Goal: Task Accomplishment & Management: Complete application form

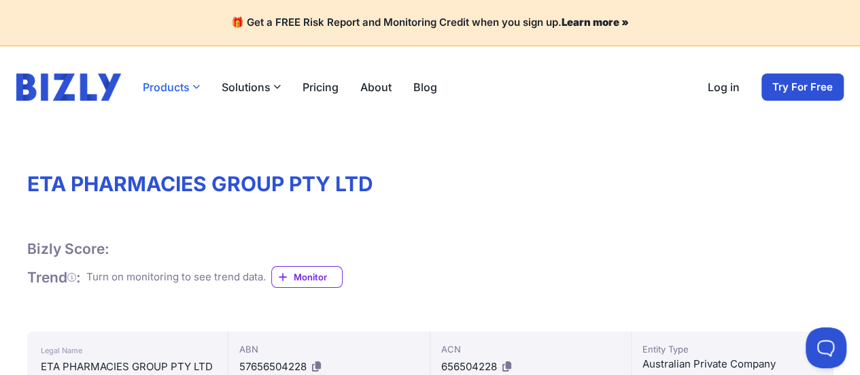
click at [178, 84] on button "Products" at bounding box center [171, 87] width 57 height 16
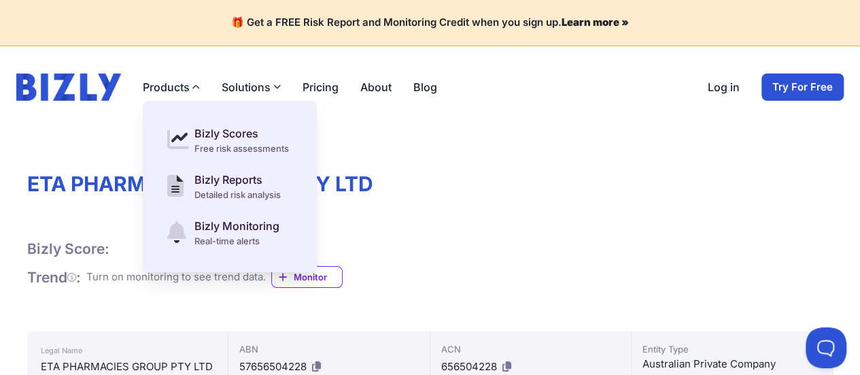
click at [518, 258] on div "Bizly Score: View Risk Score — It's Free! View Risk Score — It's Free! Trend : …" at bounding box center [430, 263] width 806 height 49
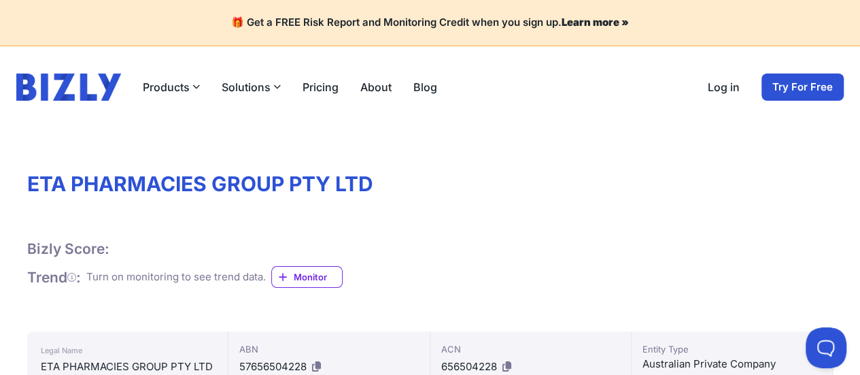
click at [212, 185] on h1 "ETA PHARMACIES GROUP PTY LTD" at bounding box center [430, 183] width 806 height 24
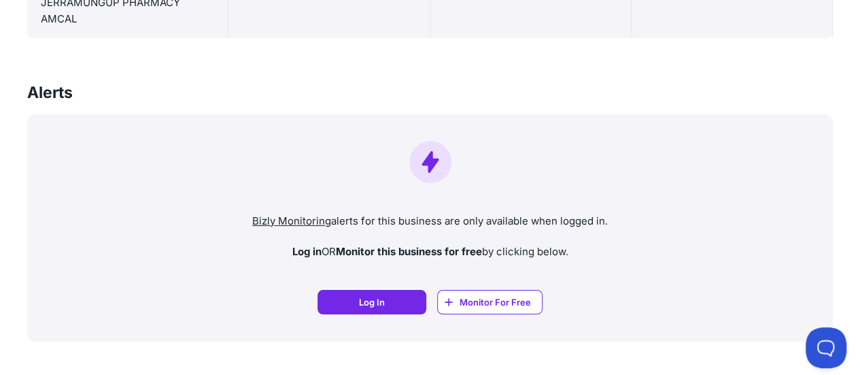
scroll to position [487, 0]
click at [377, 295] on span "Log In" at bounding box center [372, 302] width 26 height 14
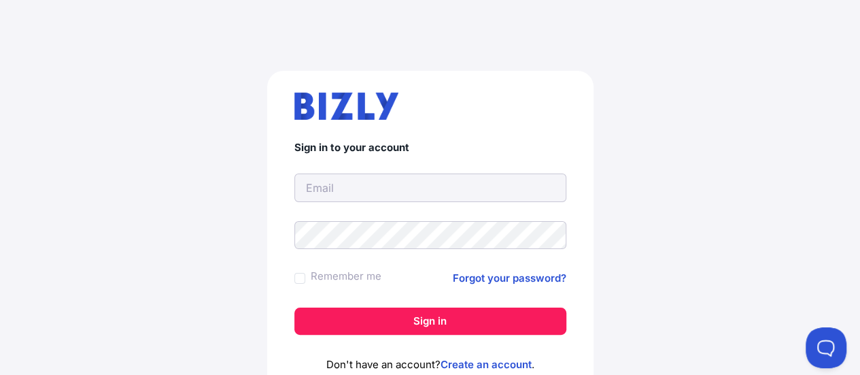
scroll to position [63, 0]
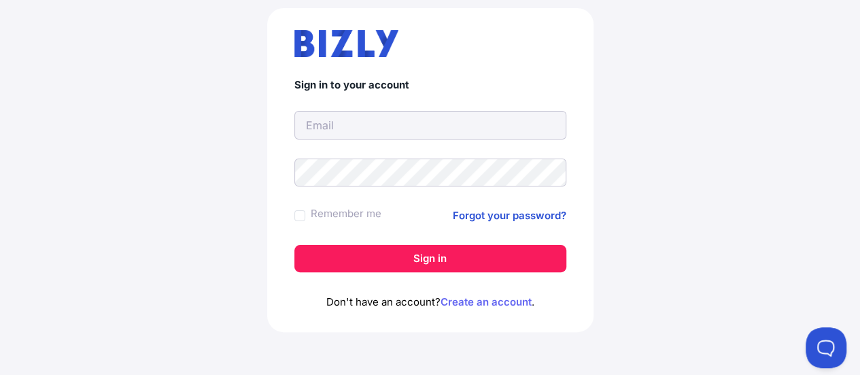
click at [475, 303] on link "Create an account" at bounding box center [486, 301] width 91 height 13
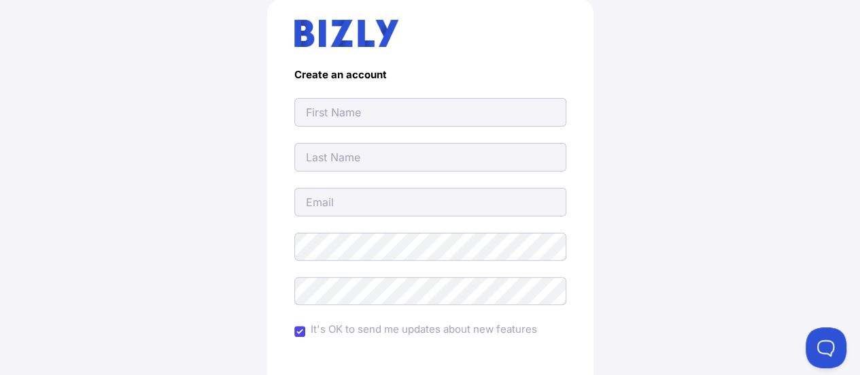
scroll to position [73, 0]
click at [334, 111] on input "text" at bounding box center [431, 111] width 272 height 29
click at [333, 112] on input "text" at bounding box center [431, 111] width 272 height 29
type input "Aamir"
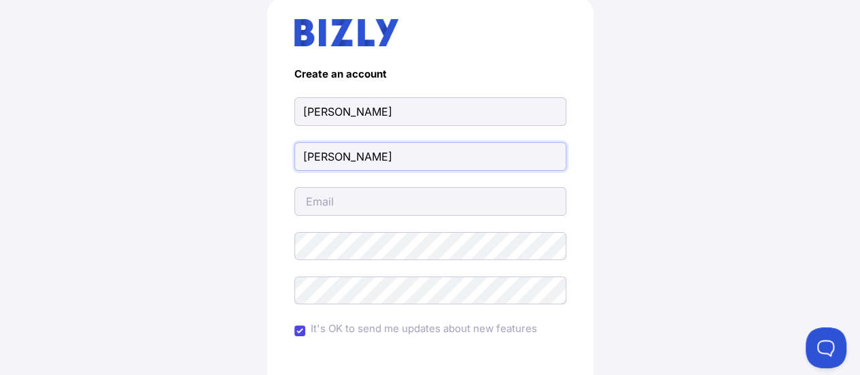
type input "Mohammed"
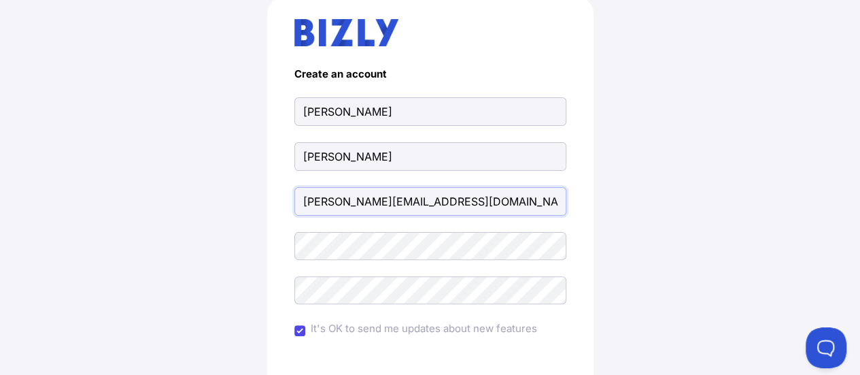
type input "aamir.aucp@gmail.com"
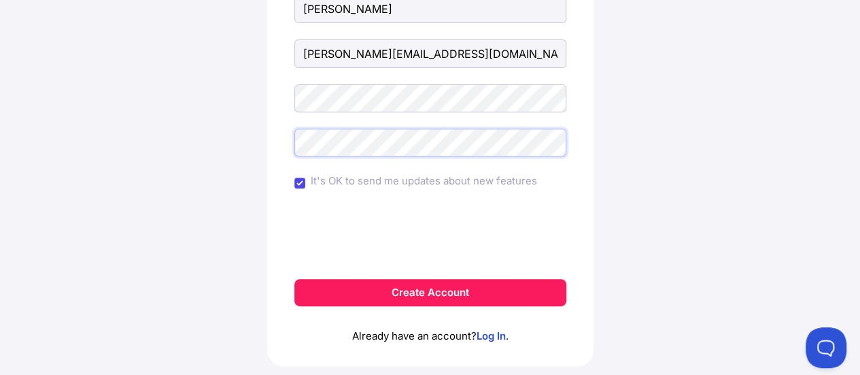
scroll to position [222, 0]
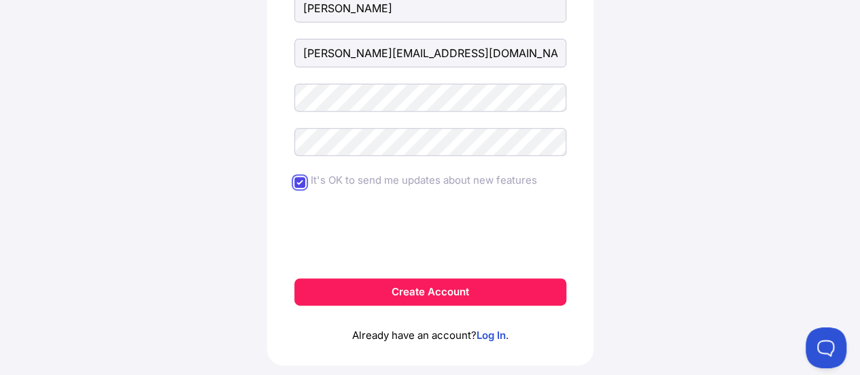
click at [301, 183] on input "It's OK to send me updates about new features" at bounding box center [300, 182] width 11 height 11
checkbox input "true"
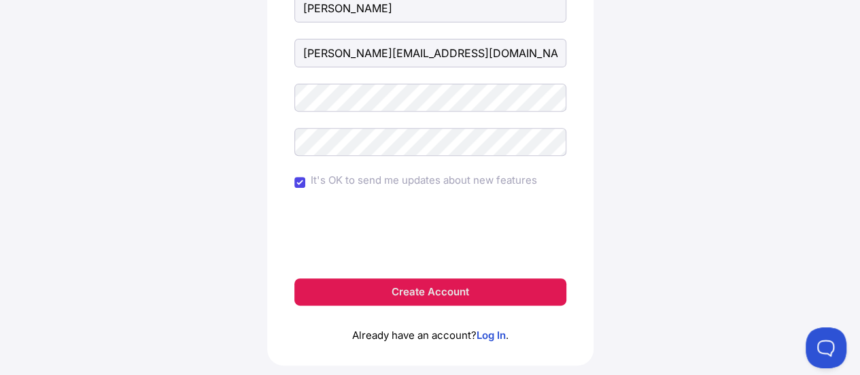
click at [378, 286] on button "Create Account" at bounding box center [431, 291] width 272 height 27
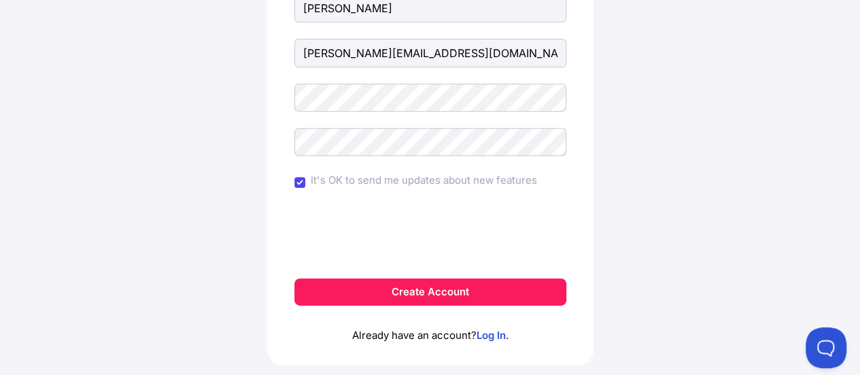
scroll to position [254, 0]
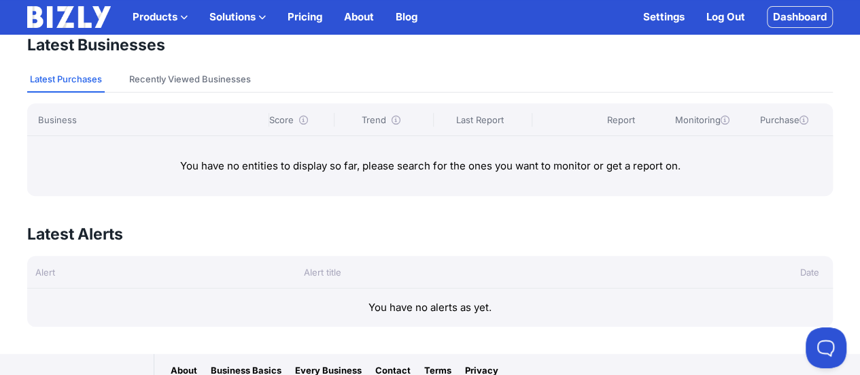
scroll to position [144, 0]
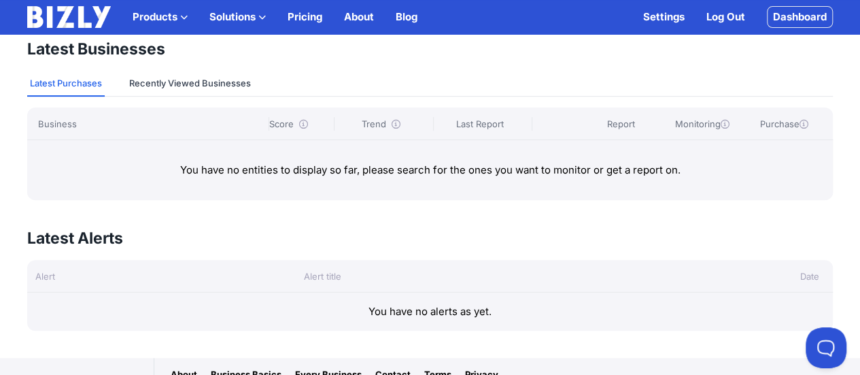
click at [174, 81] on button "Recently Viewed Businesses" at bounding box center [190, 84] width 127 height 26
click at [171, 17] on button "Products" at bounding box center [160, 17] width 55 height 16
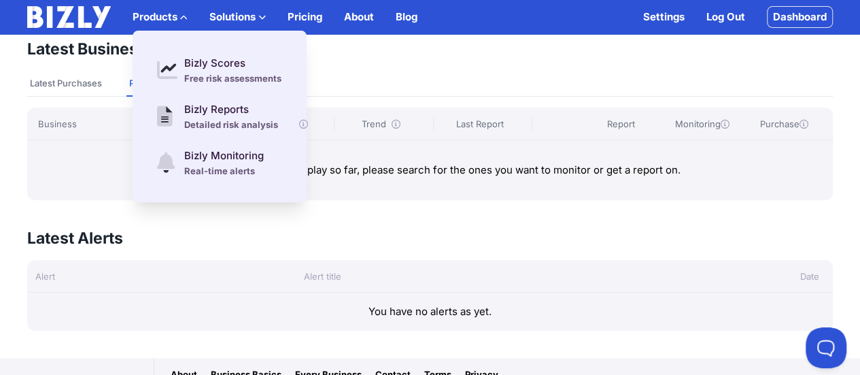
click at [250, 17] on button "Solutions" at bounding box center [237, 17] width 56 height 16
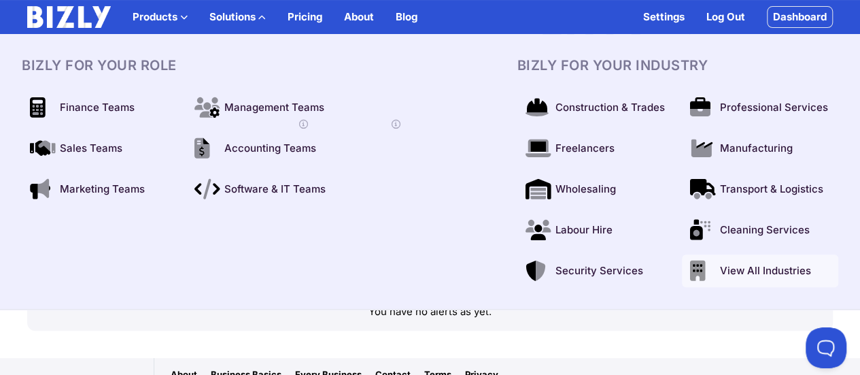
click at [745, 272] on span "View All Industries" at bounding box center [765, 271] width 91 height 16
